Goal: Communication & Community: Answer question/provide support

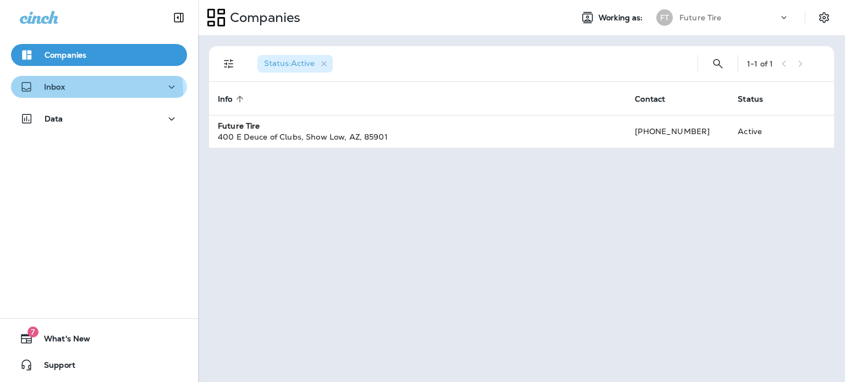
click at [81, 91] on div "Inbox" at bounding box center [99, 87] width 158 height 14
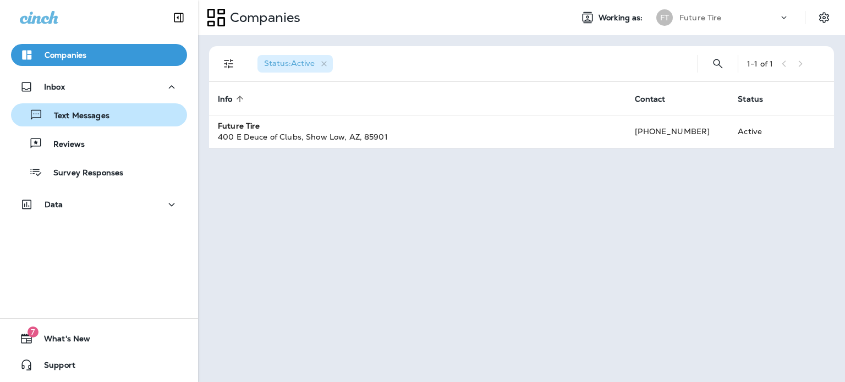
click at [84, 116] on p "Text Messages" at bounding box center [76, 116] width 67 height 10
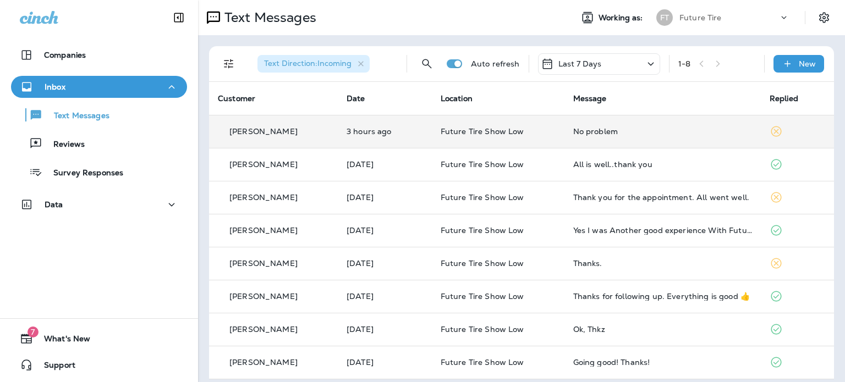
click at [288, 133] on p "[PERSON_NAME]" at bounding box center [263, 131] width 68 height 9
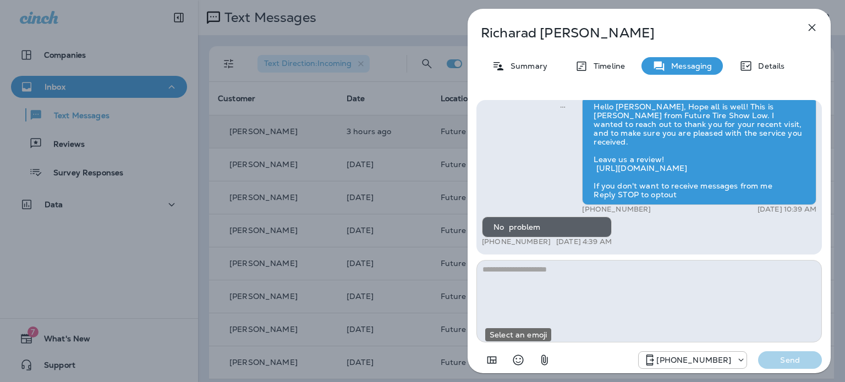
click at [516, 356] on icon "Select an emoji" at bounding box center [518, 360] width 10 height 10
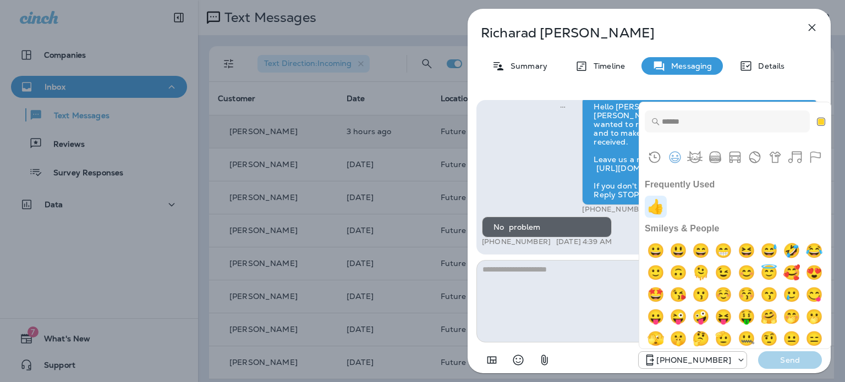
click at [660, 209] on img "+1" at bounding box center [656, 207] width 22 height 22
type textarea "**"
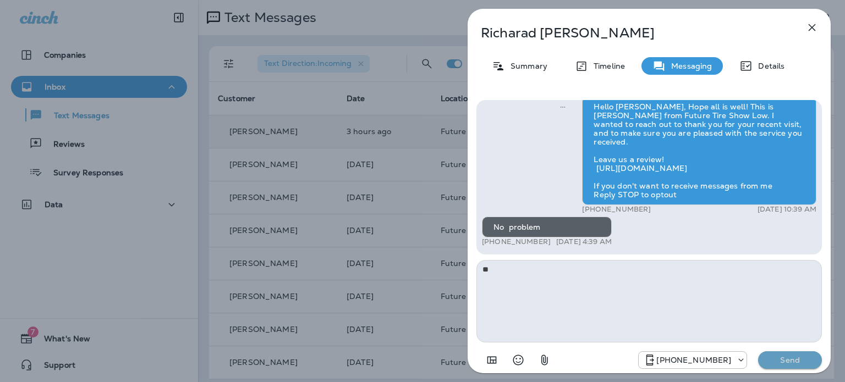
click at [787, 360] on p "Send" at bounding box center [790, 360] width 46 height 10
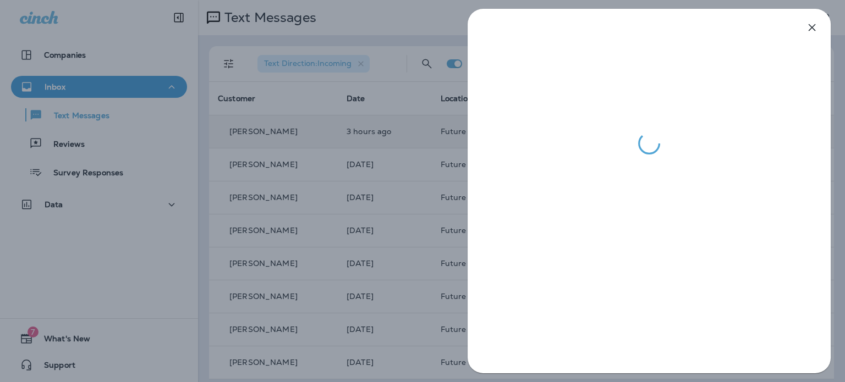
click at [128, 258] on div at bounding box center [422, 191] width 845 height 382
